Goal: Information Seeking & Learning: Learn about a topic

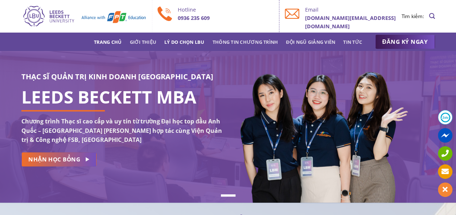
click at [169, 45] on link "Lý do chọn LBU" at bounding box center [184, 42] width 40 height 13
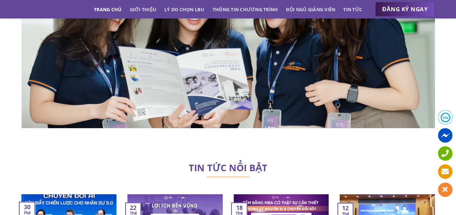
scroll to position [4498, 0]
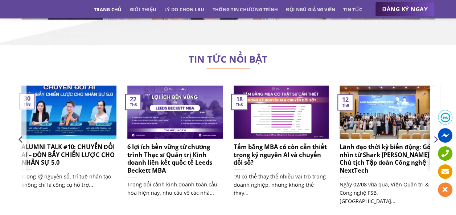
click at [434, 134] on icon "Next" at bounding box center [435, 139] width 11 height 11
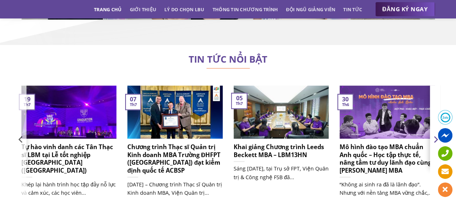
click at [434, 103] on button "Next" at bounding box center [435, 154] width 11 height 139
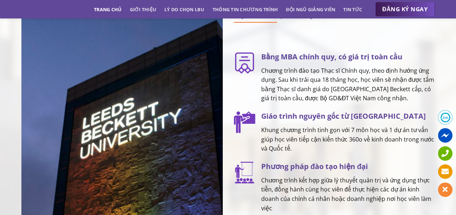
scroll to position [926, 0]
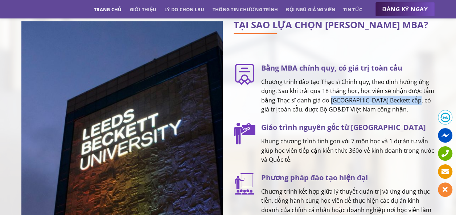
drag, startPoint x: 330, startPoint y: 106, endPoint x: 410, endPoint y: 107, distance: 80.9
click at [410, 107] on p "Chương trình đào tạo Thạc sĩ Chính quy, theo định hướng ứng dụng. Sau khi trải …" at bounding box center [348, 96] width 174 height 37
copy p "Trường Đại học Leeds Beckett"
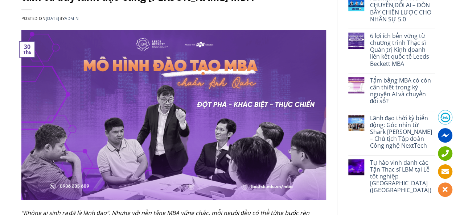
scroll to position [109, 0]
